Goal: Task Accomplishment & Management: Use online tool/utility

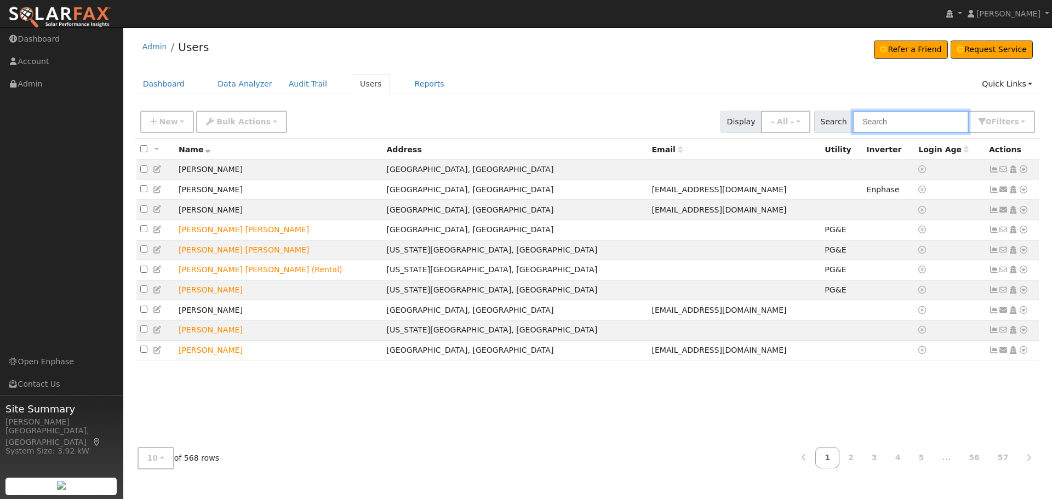
click at [902, 119] on input "text" at bounding box center [911, 122] width 116 height 22
type input "Tong"
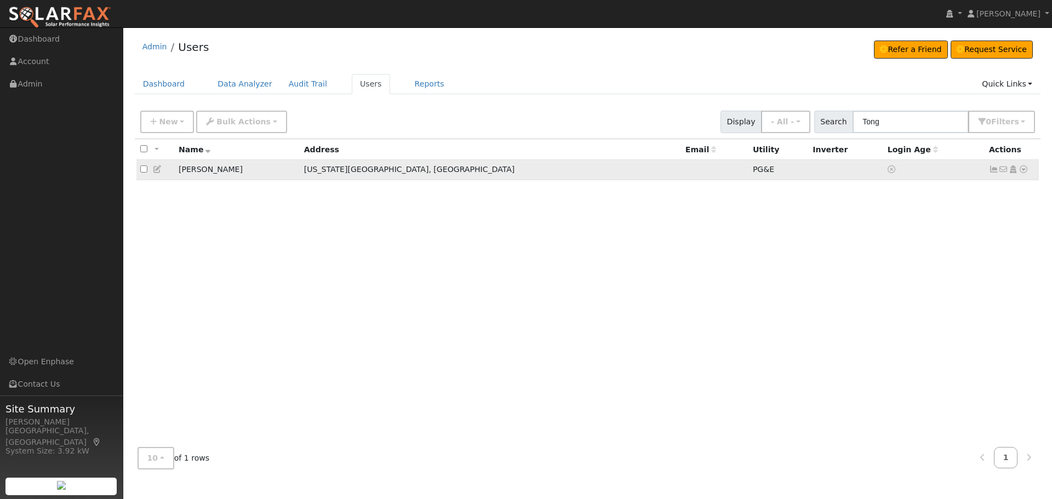
click at [1028, 168] on td "No email address Send Email... Copy a Link Reset Password Open Access Data Anal…" at bounding box center [1012, 170] width 54 height 20
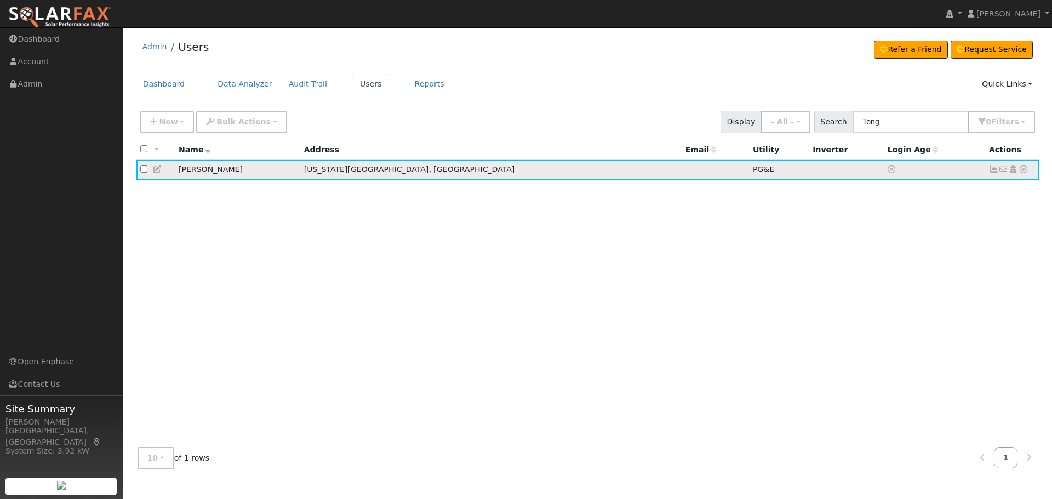
click at [1025, 172] on icon at bounding box center [1024, 169] width 10 height 8
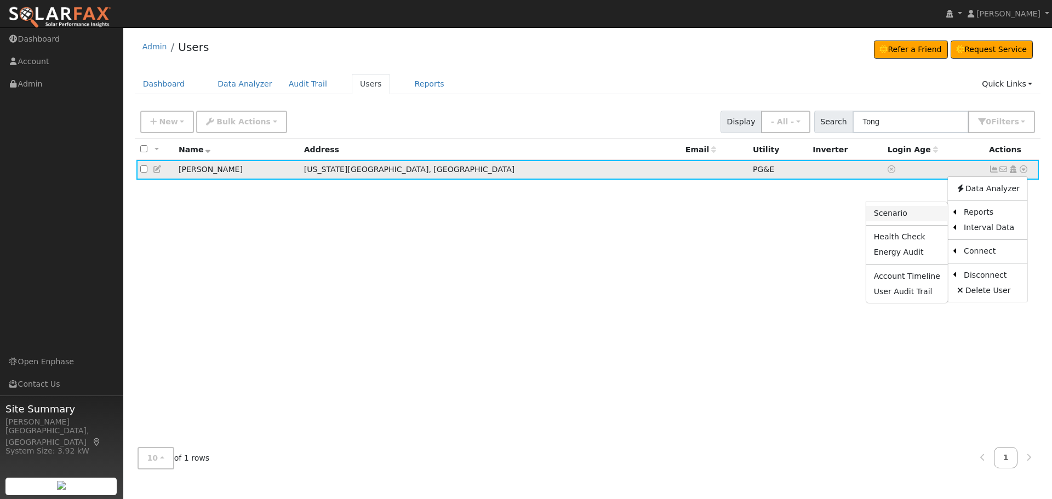
click at [915, 219] on link "Scenario" at bounding box center [907, 213] width 82 height 15
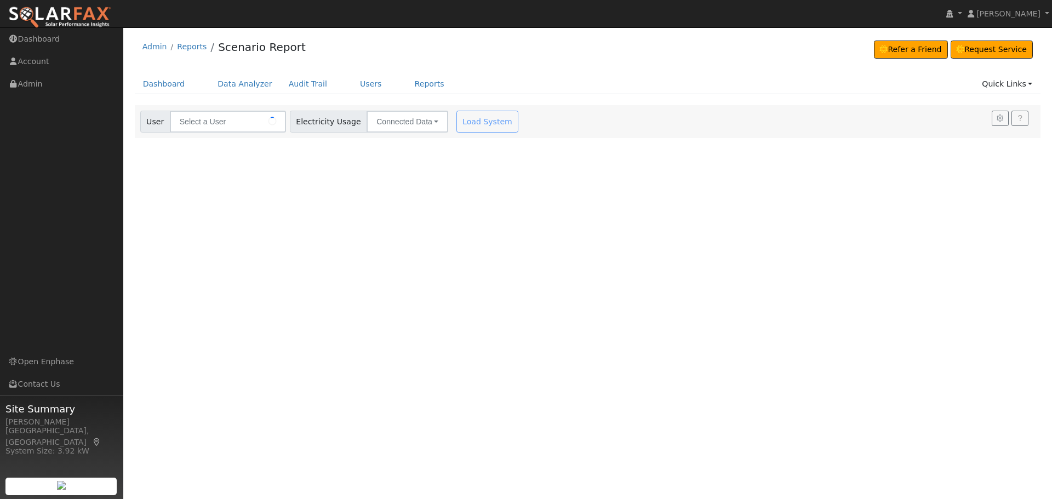
type input "[PERSON_NAME]"
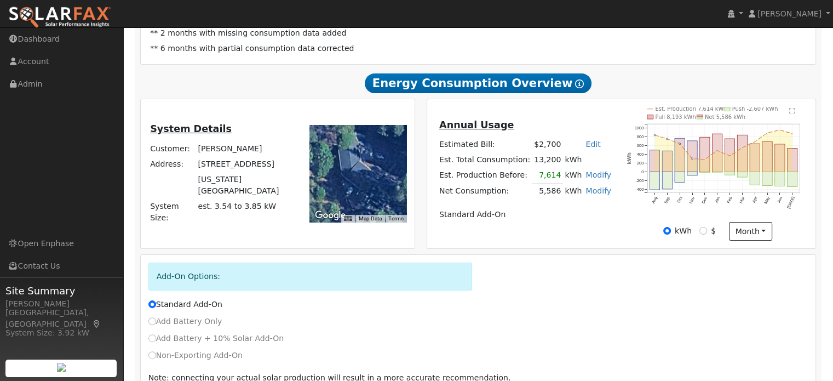
scroll to position [274, 0]
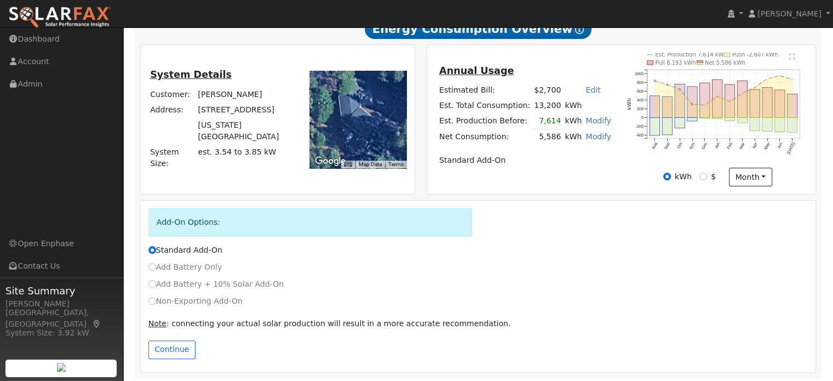
click at [169, 307] on label "Non-Exporting Add-On" at bounding box center [195, 301] width 94 height 12
click at [156, 305] on input "Non-Exporting Add-On" at bounding box center [152, 301] width 8 height 8
radio input "true"
radio input "false"
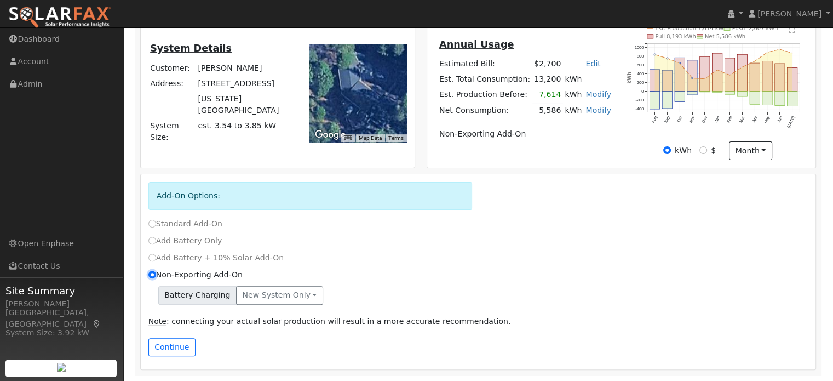
scroll to position [302, 0]
click at [289, 295] on button "New system only" at bounding box center [279, 295] width 87 height 19
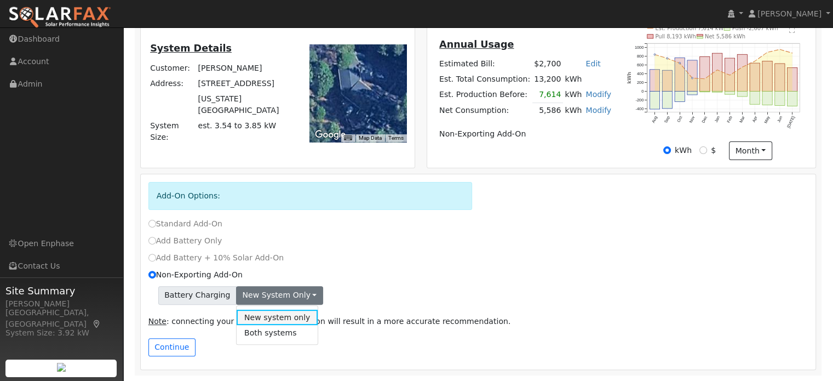
click at [278, 320] on link "New system only" at bounding box center [278, 317] width 82 height 15
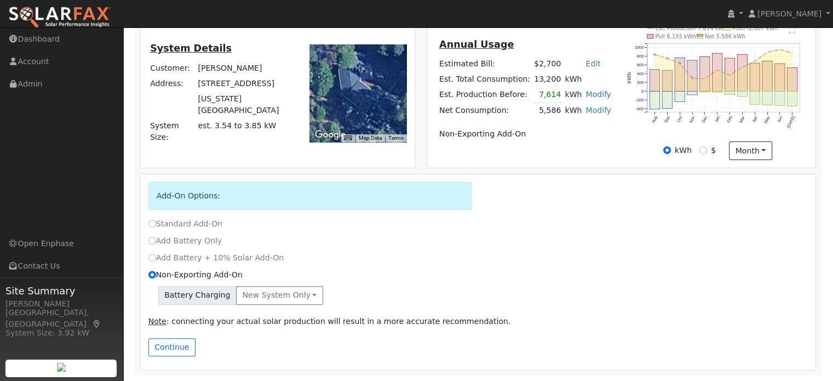
click at [460, 282] on div "Non-Exporting Add-On" at bounding box center [478, 277] width 672 height 17
click at [180, 346] on button "Continue" at bounding box center [171, 347] width 47 height 19
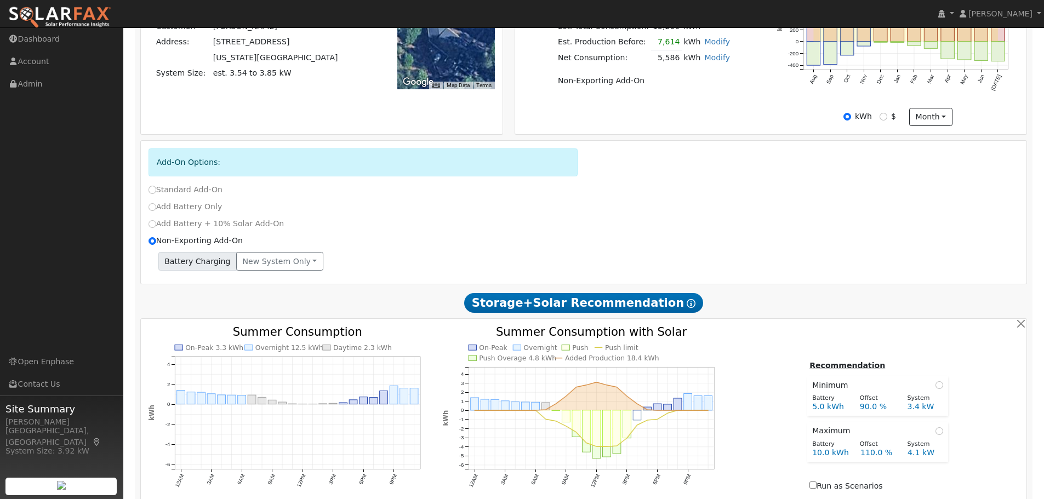
scroll to position [552, 0]
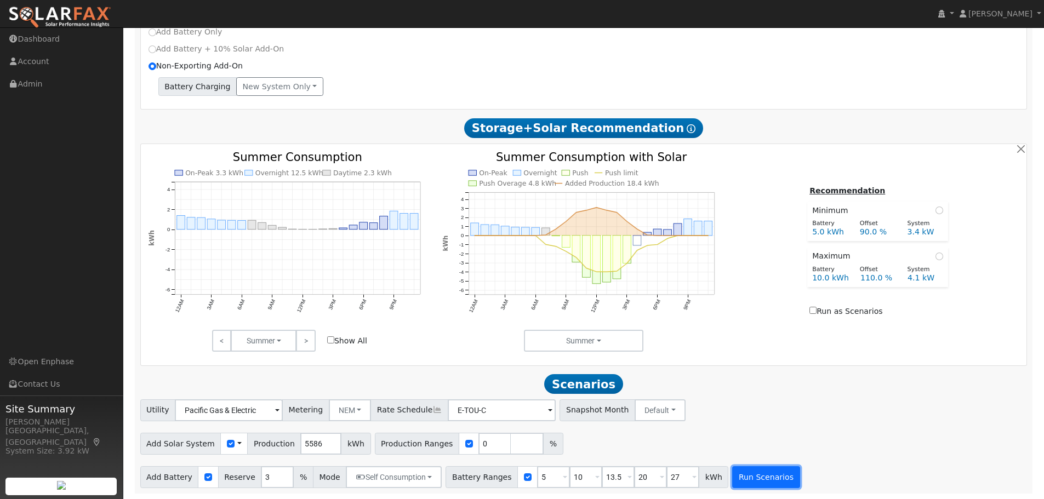
click at [753, 473] on button "Run Scenarios" at bounding box center [765, 477] width 67 height 22
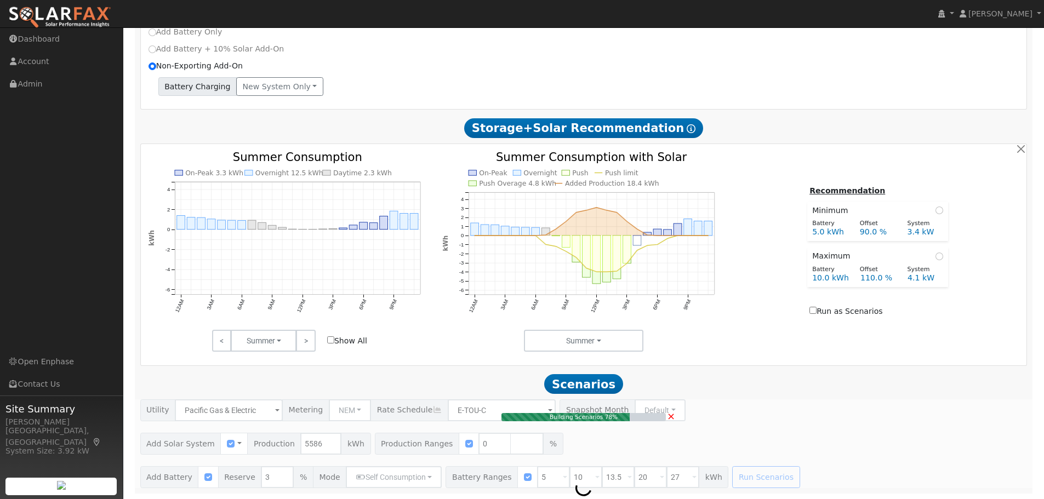
type input "0.0"
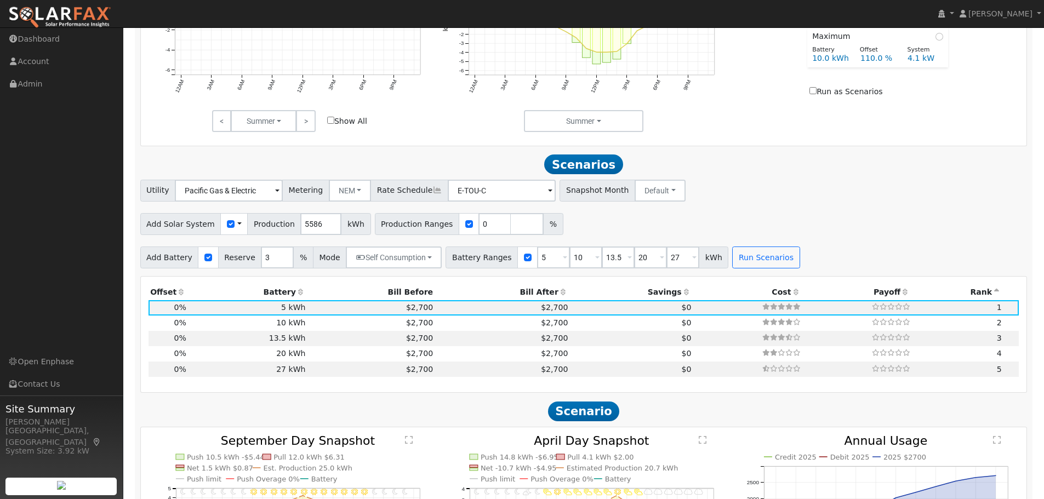
scroll to position [767, 0]
click at [465, 227] on input "checkbox" at bounding box center [469, 224] width 8 height 8
checkbox input "false"
click at [738, 262] on button "Run Scenarios" at bounding box center [765, 257] width 67 height 22
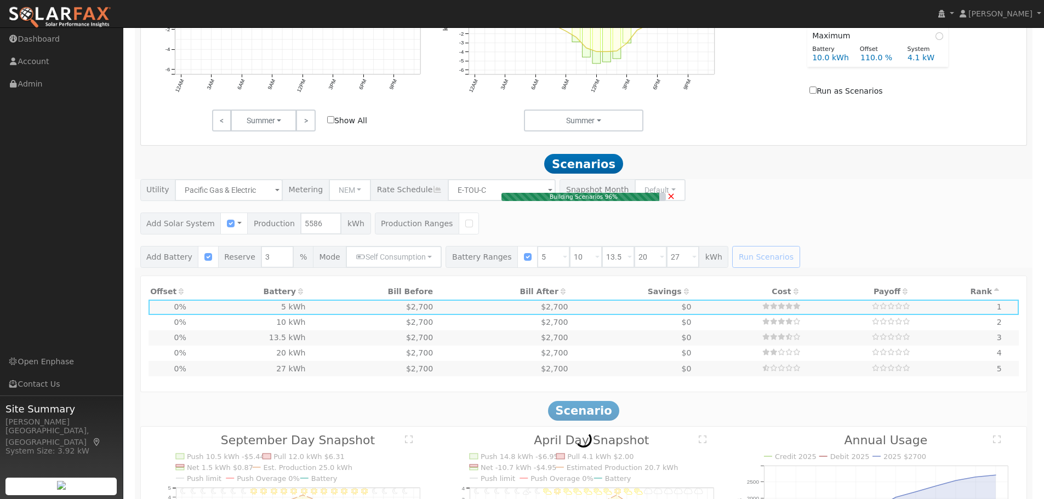
type input "3.7"
type input "$30"
type input "$3,919"
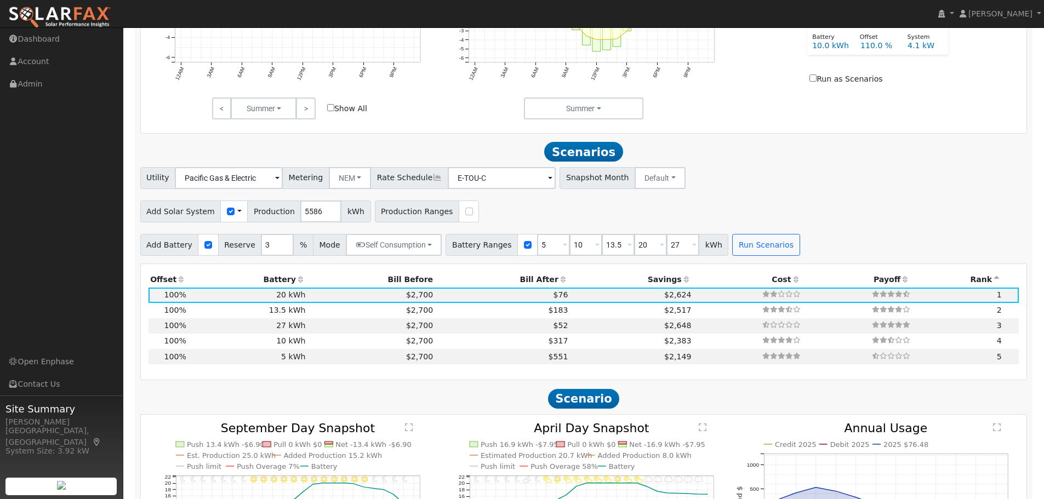
scroll to position [783, 0]
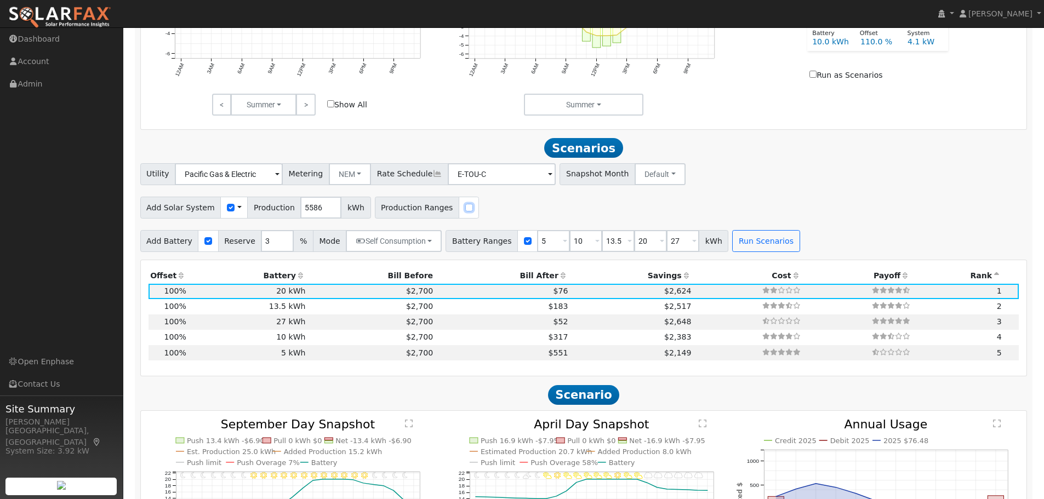
click at [465, 212] on input "checkbox" at bounding box center [469, 208] width 8 height 8
checkbox input "true"
type input "1"
click at [514, 210] on input "1" at bounding box center [527, 208] width 33 height 22
click at [478, 210] on input "0" at bounding box center [494, 208] width 33 height 22
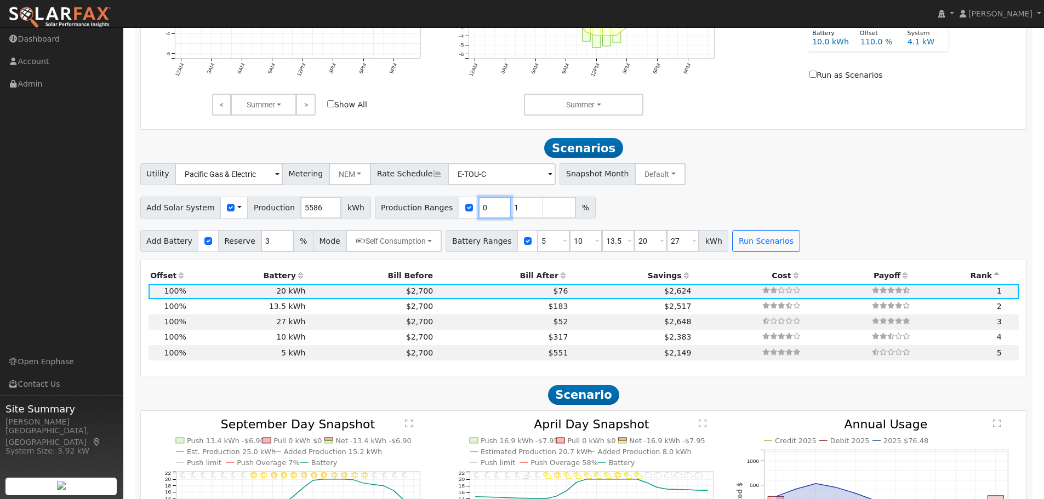
drag, startPoint x: 470, startPoint y: 212, endPoint x: 436, endPoint y: 212, distance: 34.0
click at [436, 212] on div "Production Ranges 0 1 %" at bounding box center [485, 208] width 221 height 22
type input "1"
type input "50"
click at [511, 213] on input "50" at bounding box center [527, 208] width 33 height 22
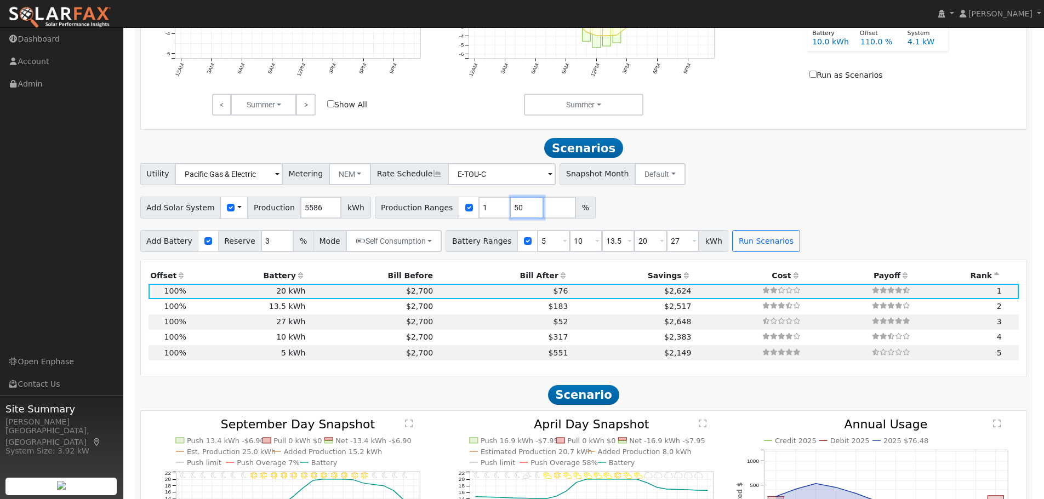
click at [511, 213] on input "50" at bounding box center [527, 208] width 33 height 22
click at [478, 212] on input "1" at bounding box center [494, 208] width 33 height 22
click at [543, 210] on input "number" at bounding box center [559, 208] width 33 height 22
type input "100"
click at [750, 235] on div "Add Battery Reserve 3 % Mode Self Consumption Self Consumption Peak Savings Bac…" at bounding box center [583, 239] width 891 height 26
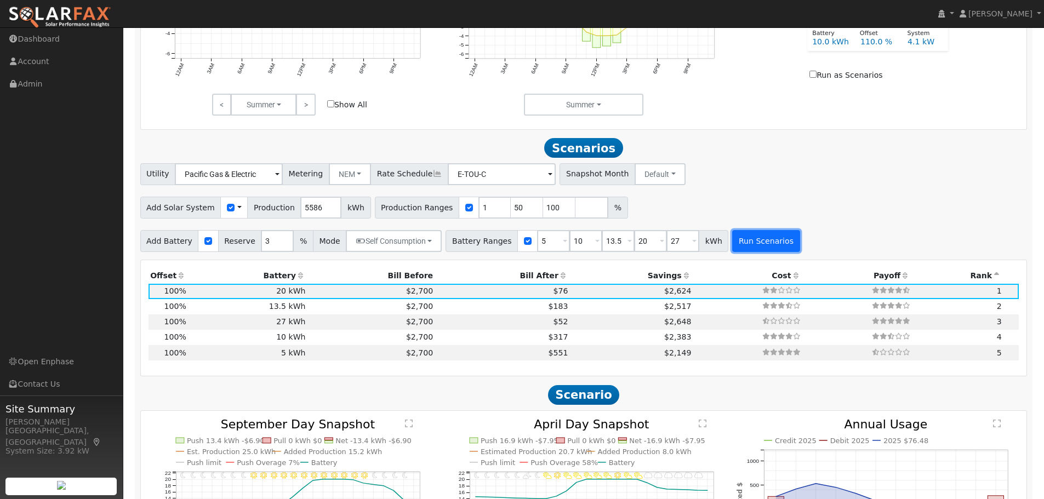
click at [749, 244] on button "Run Scenarios" at bounding box center [765, 241] width 67 height 22
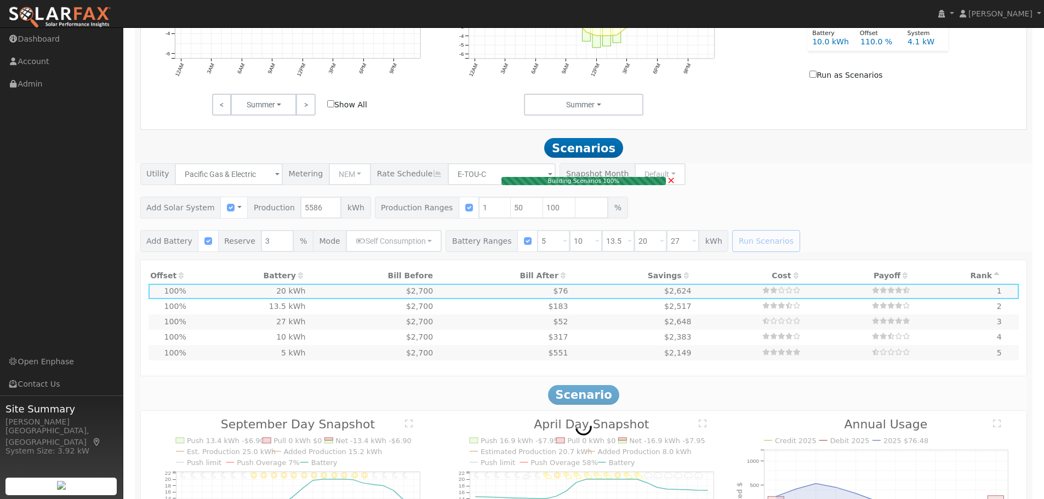
type input "1.9"
type input "$1,964"
type input "$6,517"
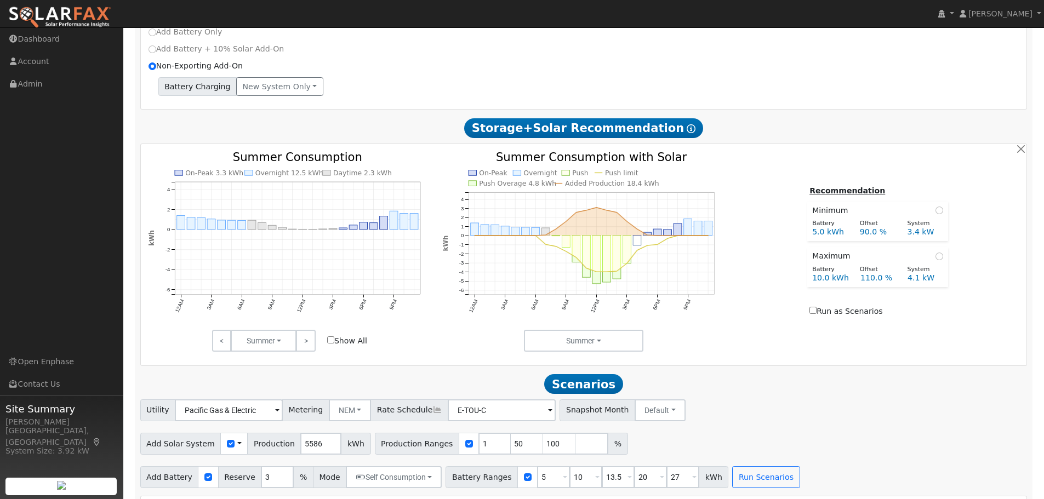
scroll to position [0, 0]
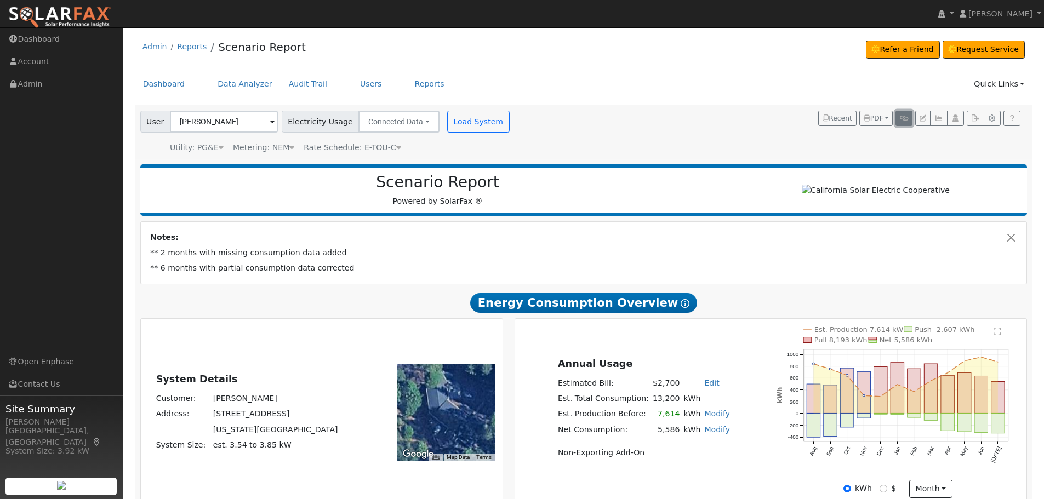
click at [908, 118] on button "button" at bounding box center [903, 118] width 17 height 15
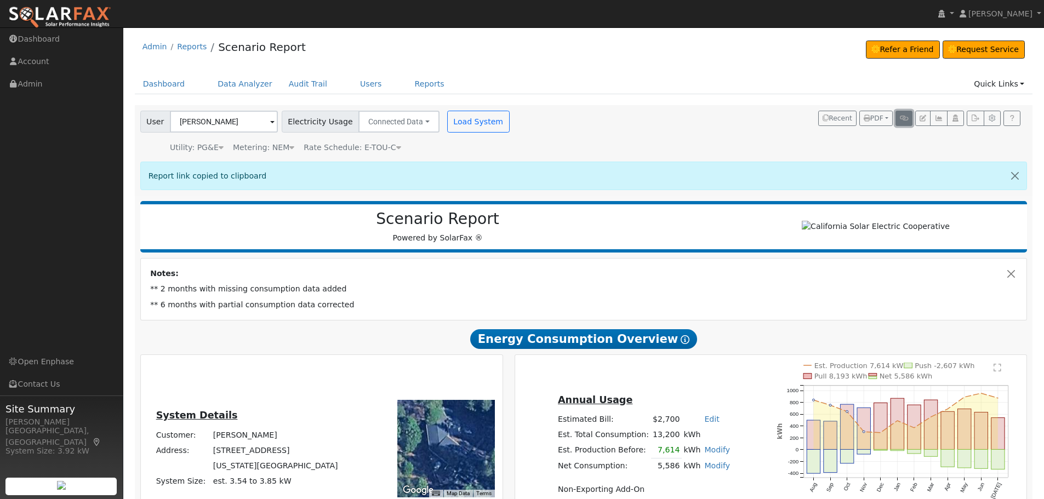
click at [907, 120] on icon "button" at bounding box center [904, 118] width 8 height 7
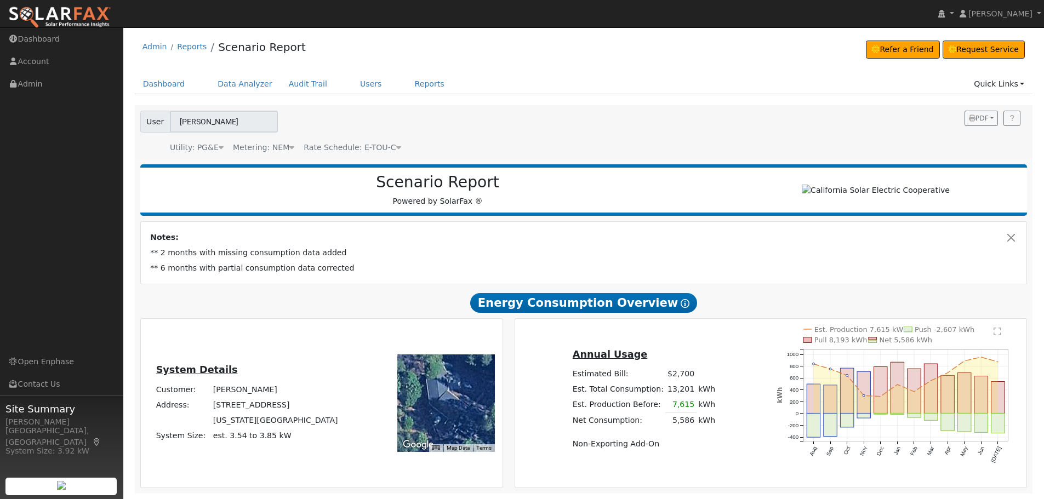
scroll to position [4, 0]
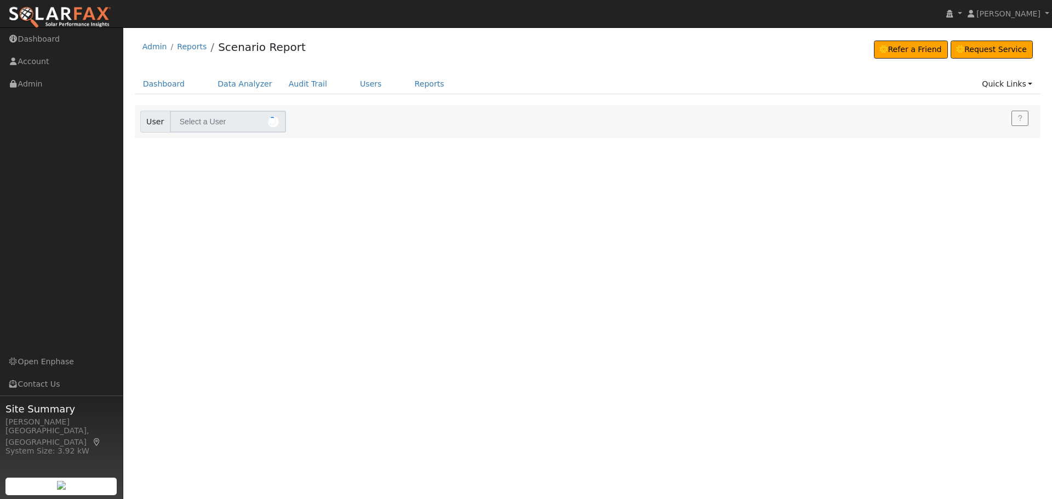
type input "[PERSON_NAME]"
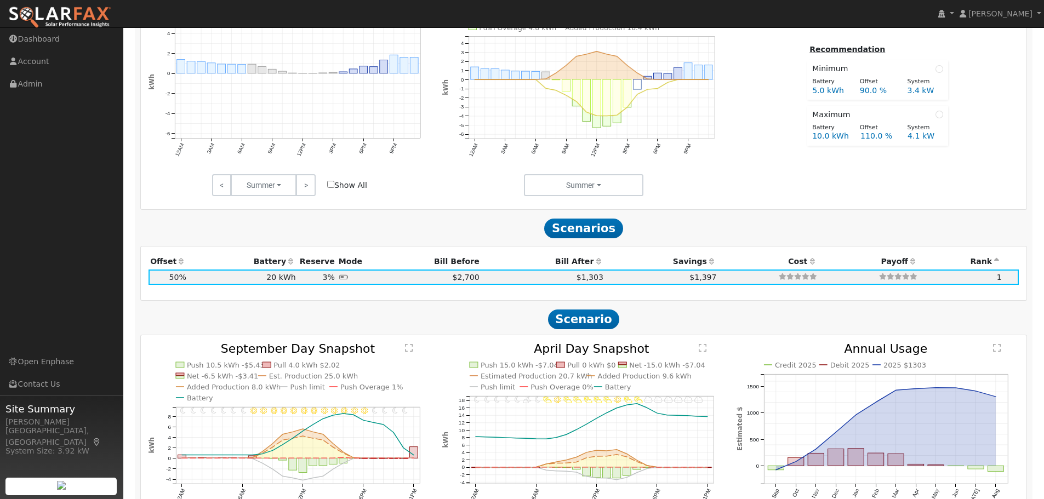
scroll to position [494, 0]
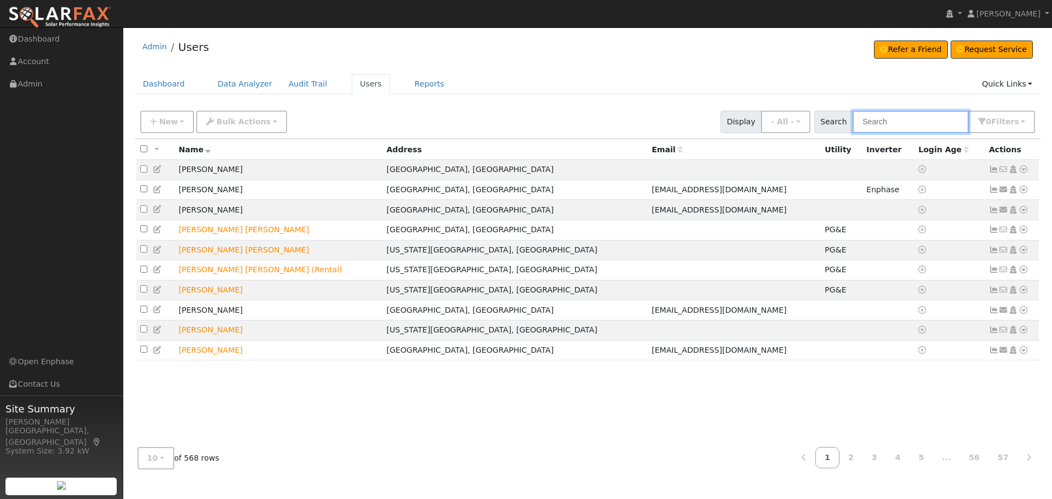
click at [894, 119] on input "text" at bounding box center [911, 122] width 116 height 22
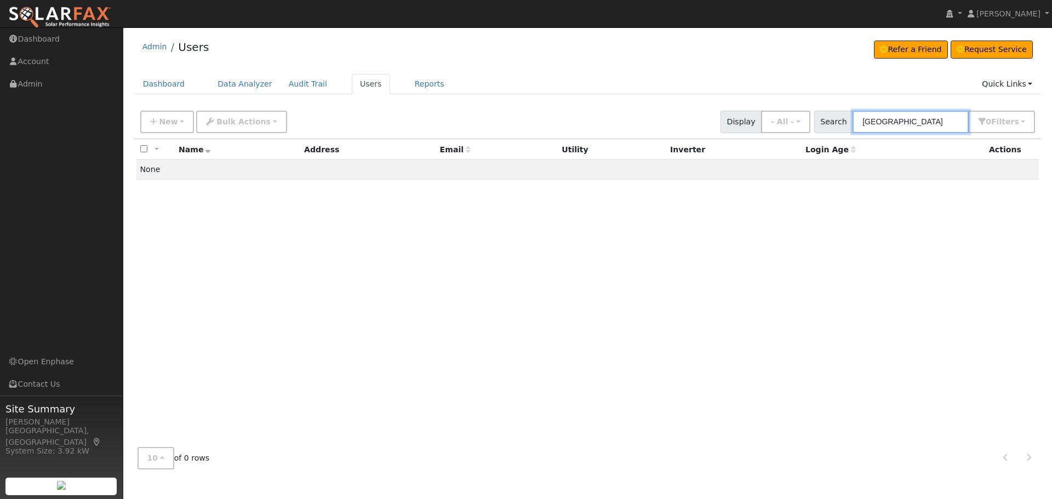
click at [911, 130] on input "[GEOGRAPHIC_DATA]" at bounding box center [911, 122] width 116 height 22
type input "Bullards Bar"
click at [361, 88] on link "Users" at bounding box center [371, 84] width 38 height 20
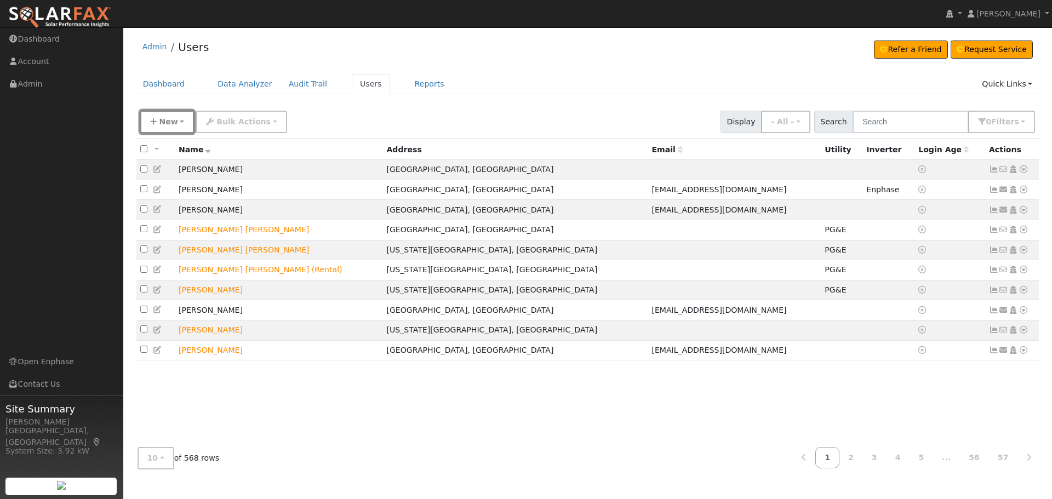
click at [176, 130] on button "New" at bounding box center [167, 122] width 54 height 22
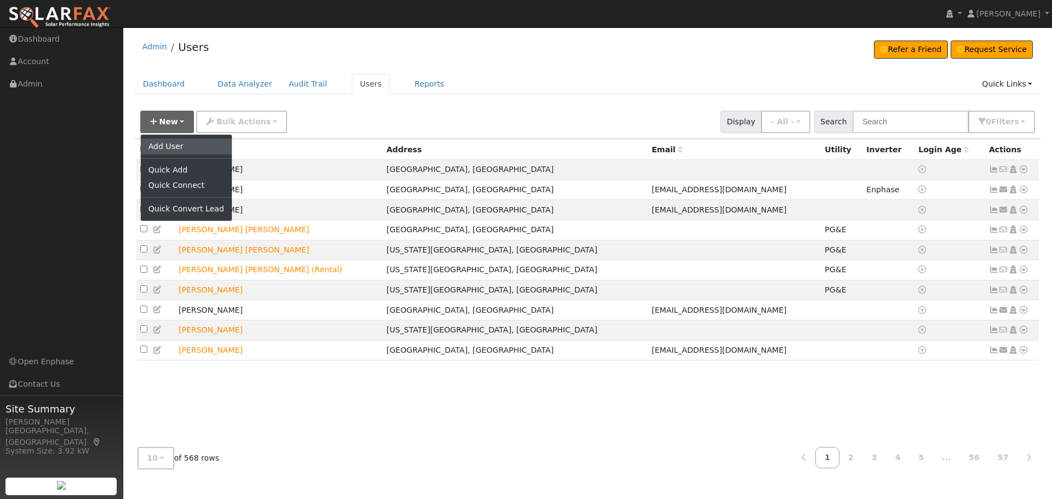
click at [174, 145] on link "Add User" at bounding box center [186, 146] width 91 height 15
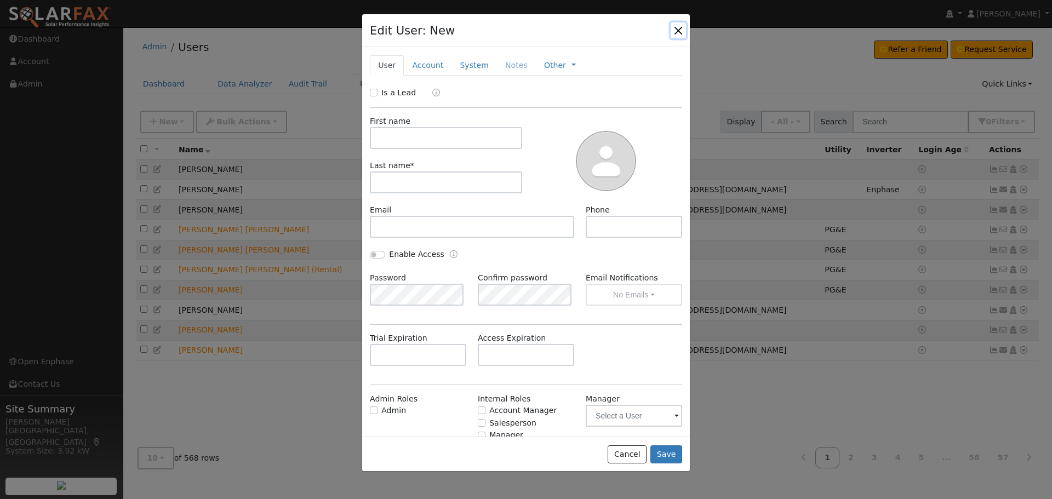
click at [679, 31] on button "button" at bounding box center [678, 29] width 15 height 15
